Goal: Navigation & Orientation: Find specific page/section

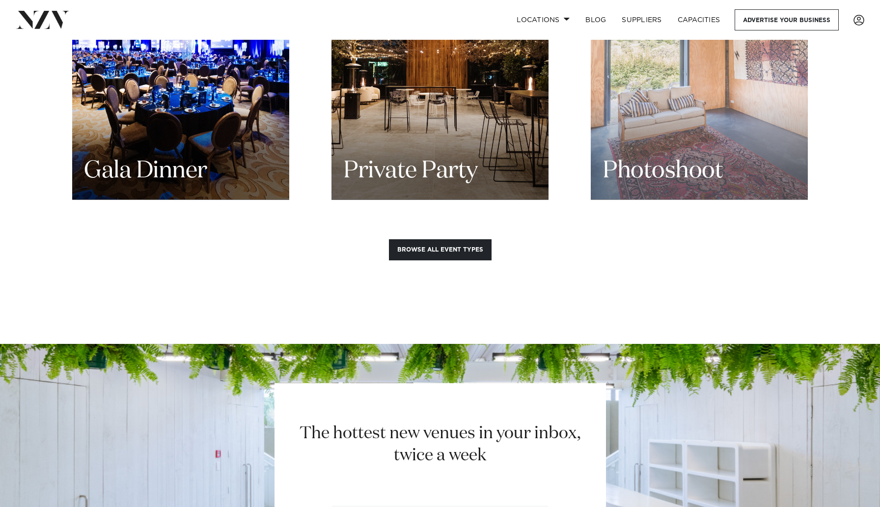
scroll to position [1426, 0]
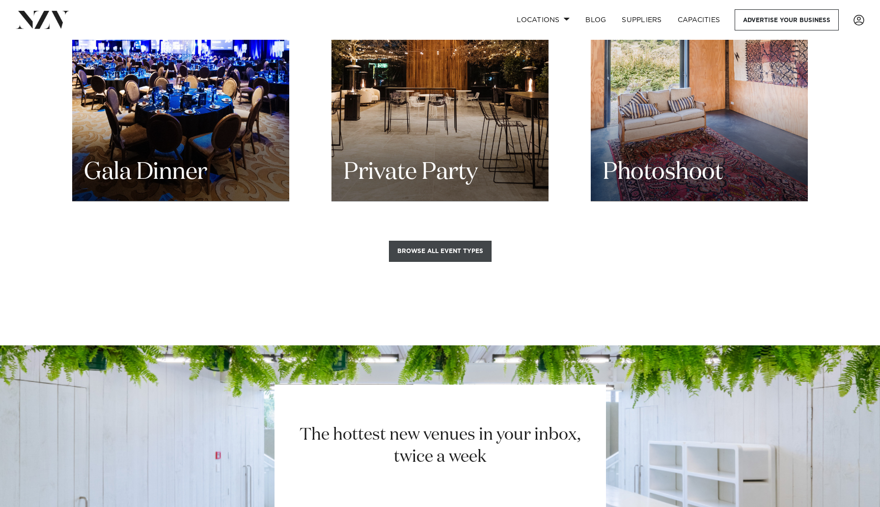
click at [459, 241] on button "Browse all event types" at bounding box center [440, 251] width 103 height 21
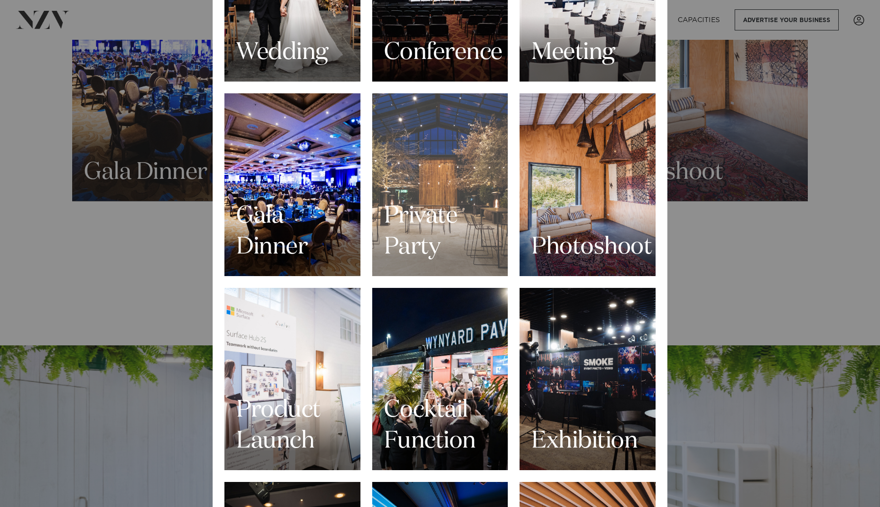
scroll to position [181, 0]
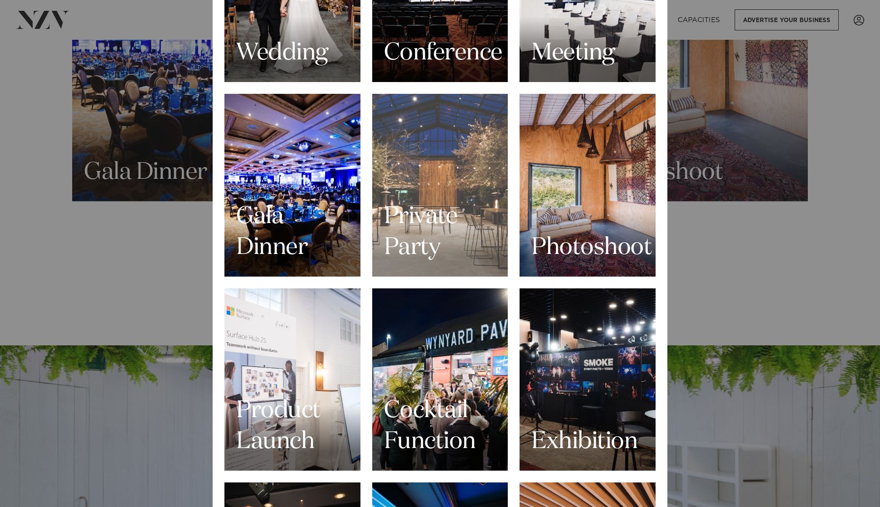
click at [433, 182] on div "Private Party" at bounding box center [440, 185] width 136 height 182
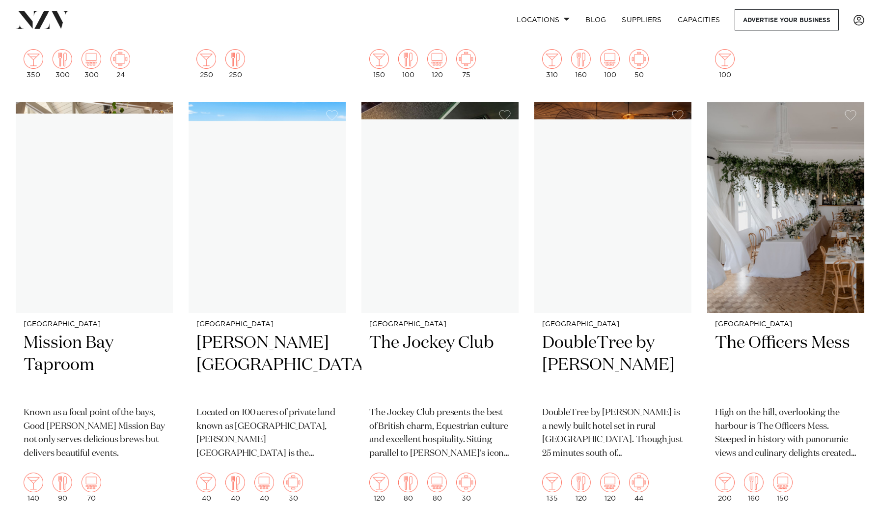
scroll to position [9084, 0]
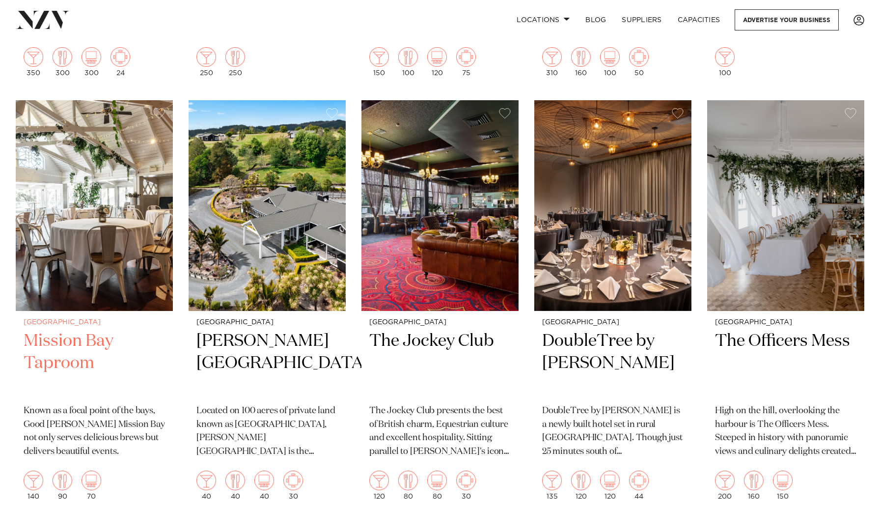
click at [85, 188] on img at bounding box center [94, 205] width 157 height 211
